Goal: Go to known website: Go to known website

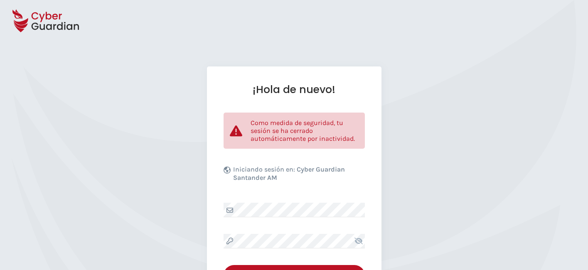
scroll to position [46, 0]
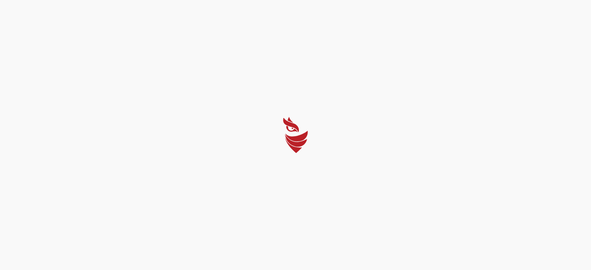
select select "Português (BR)"
